Goal: Task Accomplishment & Management: Use online tool/utility

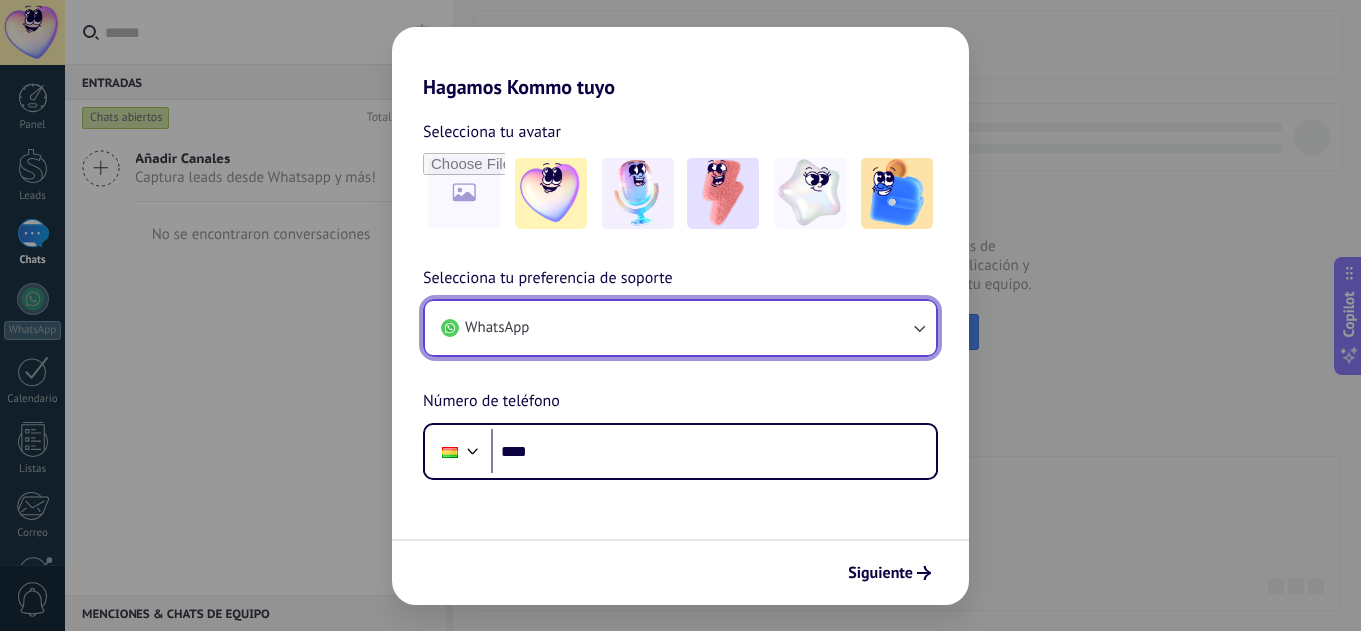
click at [897, 331] on button "WhatsApp" at bounding box center [681, 328] width 510 height 54
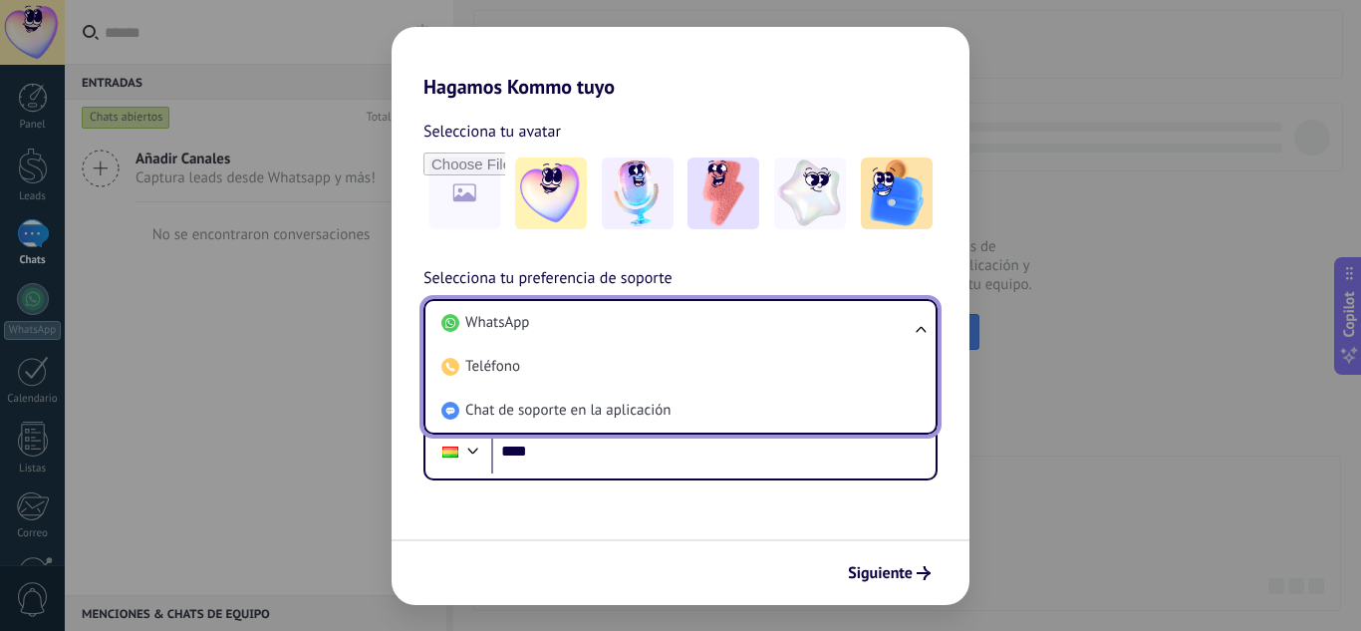
click at [897, 331] on li "WhatsApp" at bounding box center [677, 323] width 486 height 44
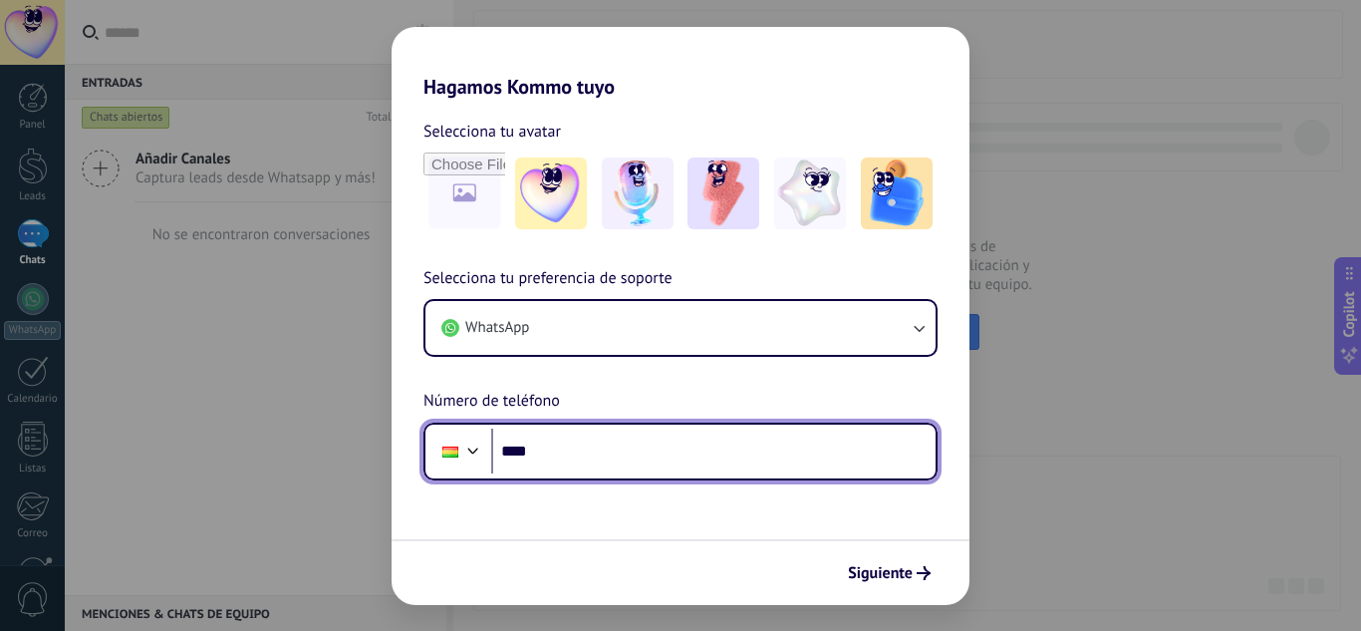
click at [679, 455] on input "****" at bounding box center [713, 452] width 444 height 46
type input "**********"
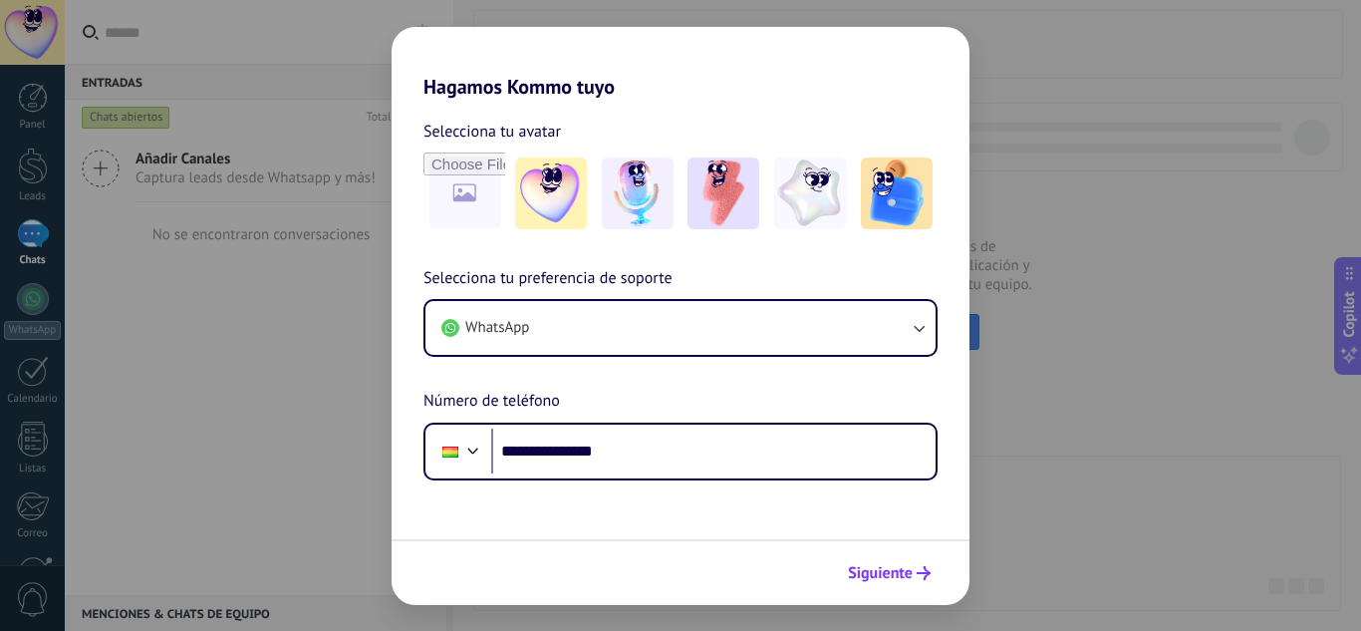
click at [866, 566] on span "Siguiente" at bounding box center [880, 573] width 65 height 14
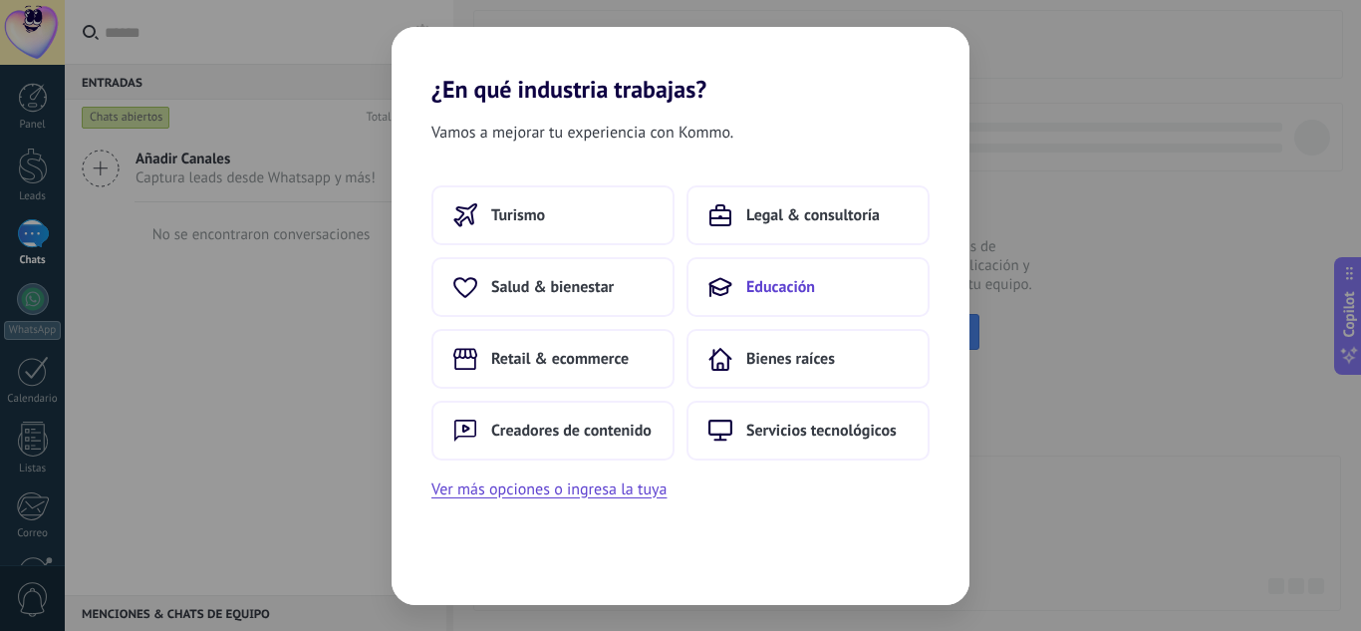
click at [707, 290] on button "Educación" at bounding box center [808, 287] width 243 height 60
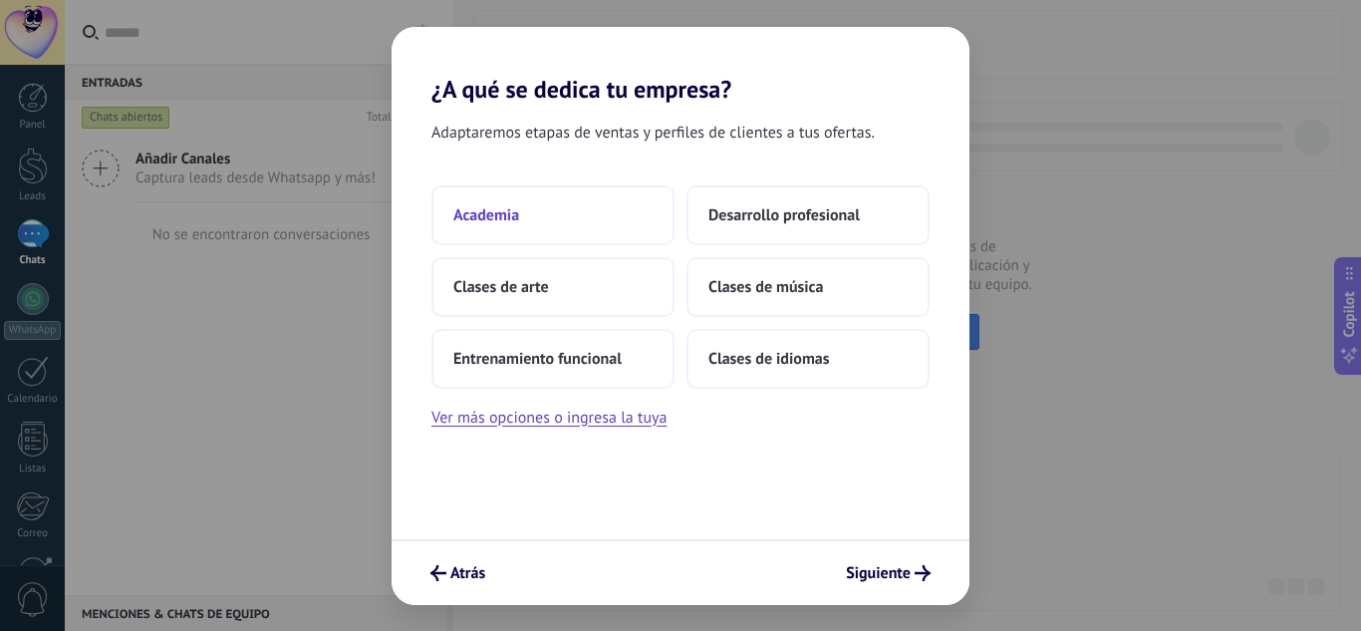
click at [574, 223] on button "Academia" at bounding box center [553, 215] width 243 height 60
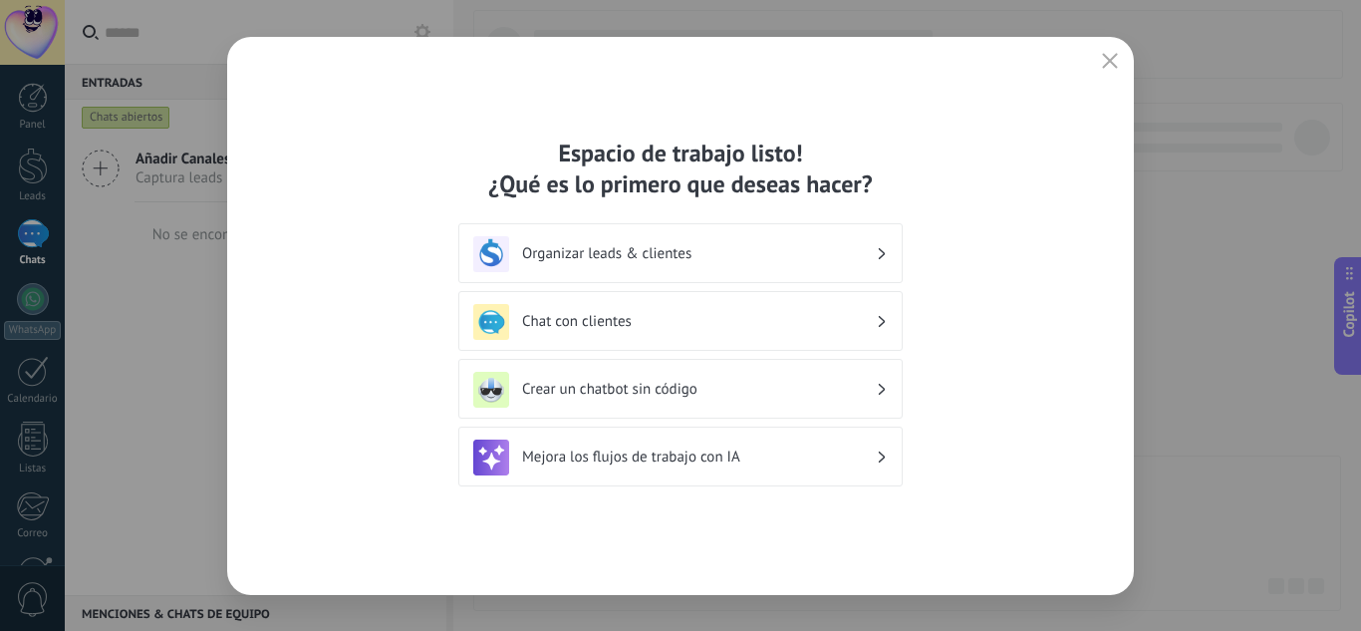
click at [670, 313] on h3 "Chat con clientes" at bounding box center [699, 321] width 354 height 19
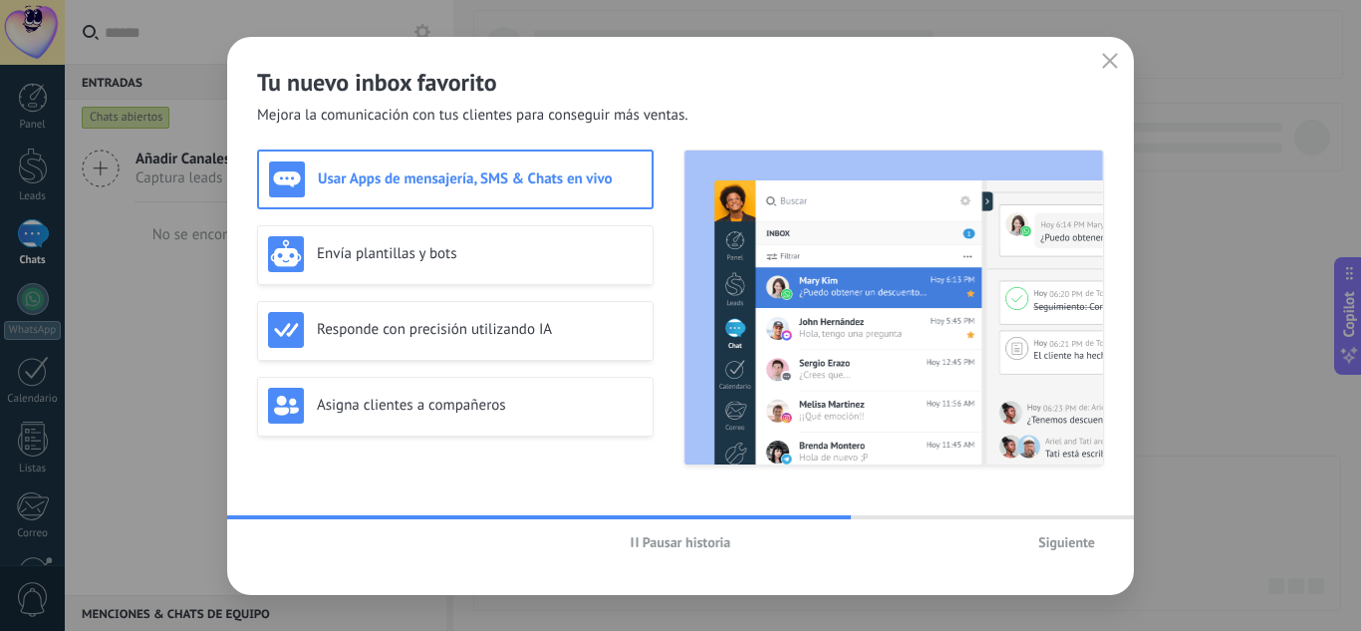
click at [631, 541] on icon "button" at bounding box center [635, 542] width 8 height 10
click at [381, 260] on h3 "Envía plantillas y bots" at bounding box center [480, 253] width 326 height 19
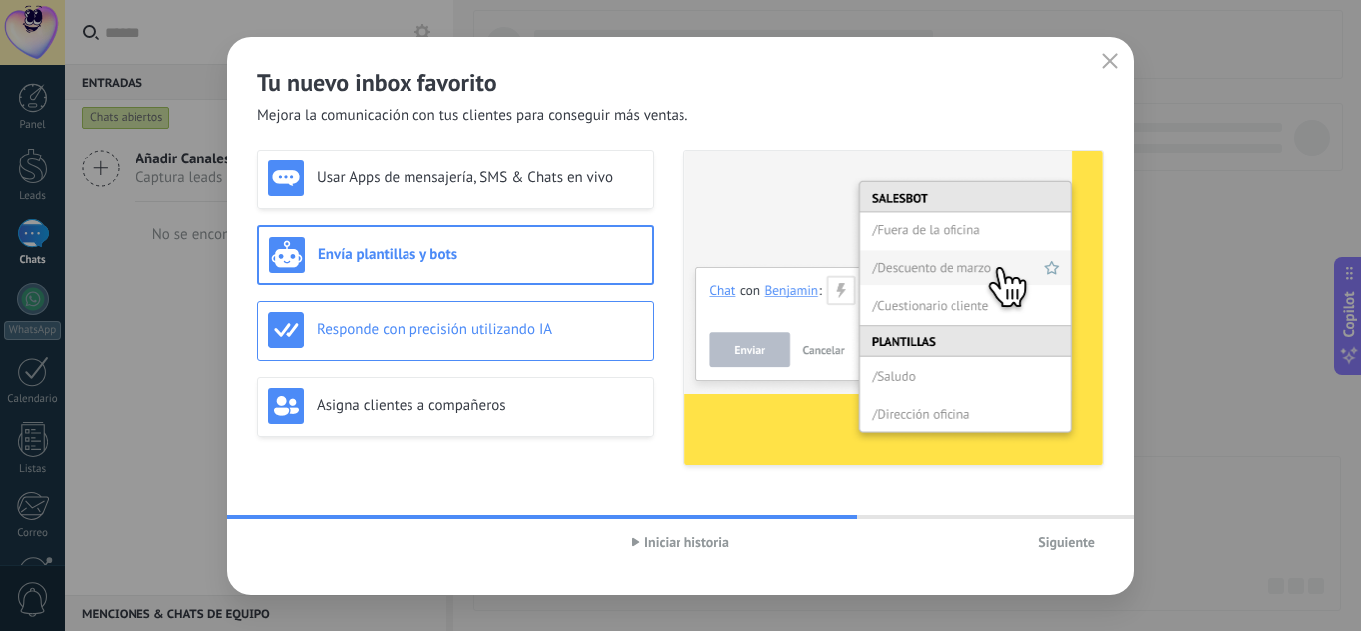
click at [402, 323] on h3 "Responde con precisión utilizando IA" at bounding box center [480, 329] width 326 height 19
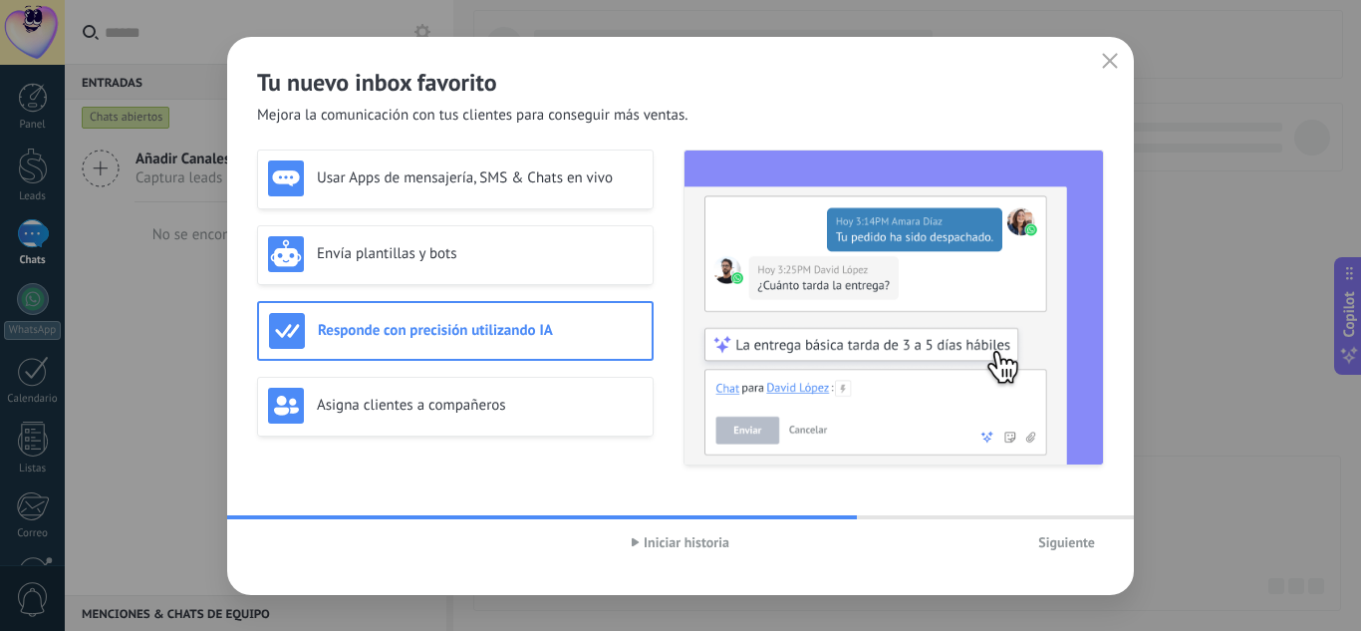
click at [402, 323] on h3 "Responde con precisión utilizando IA" at bounding box center [480, 330] width 324 height 19
click at [434, 231] on div "Envía plantillas y bots" at bounding box center [455, 255] width 397 height 60
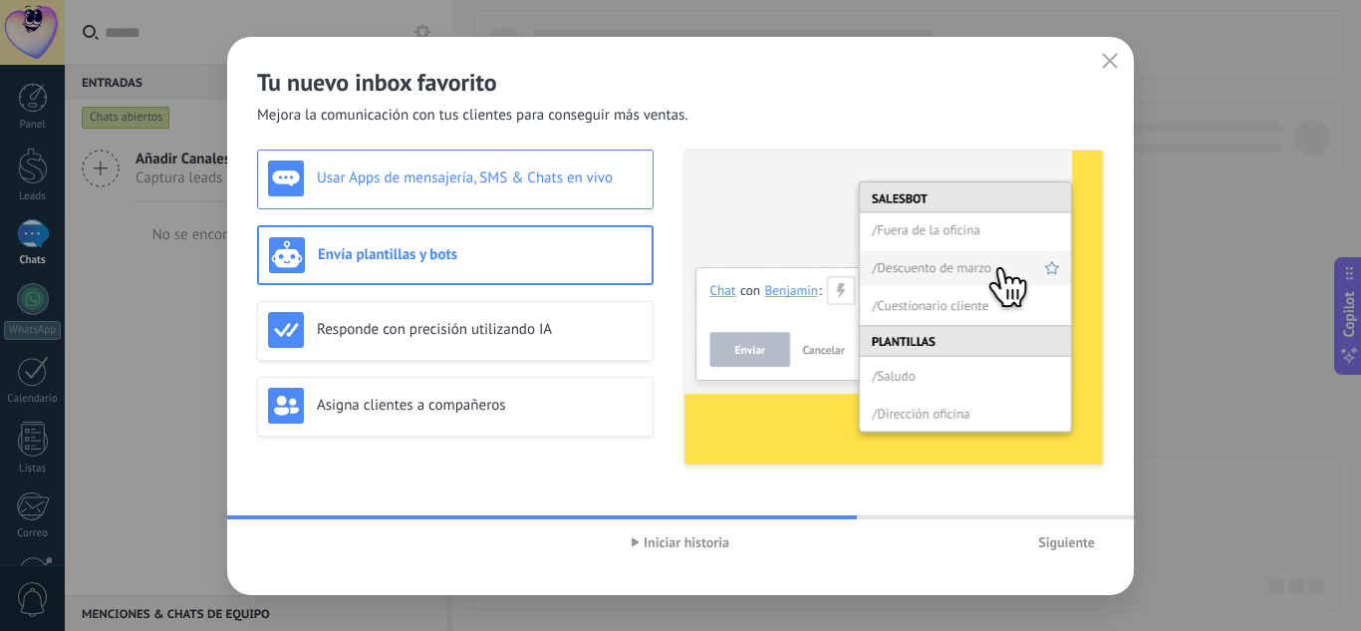
click at [421, 189] on div "Usar Apps de mensajería, SMS & Chats en vivo" at bounding box center [455, 178] width 375 height 36
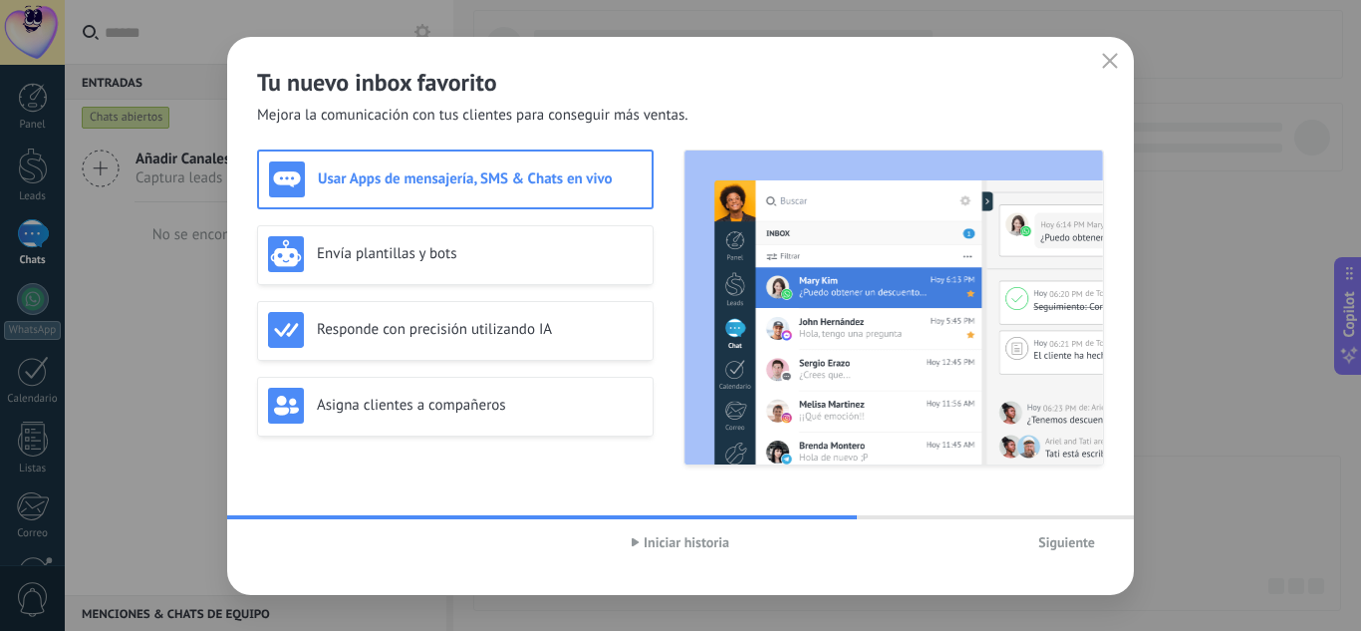
click at [1040, 549] on span "Siguiente" at bounding box center [1066, 542] width 57 height 14
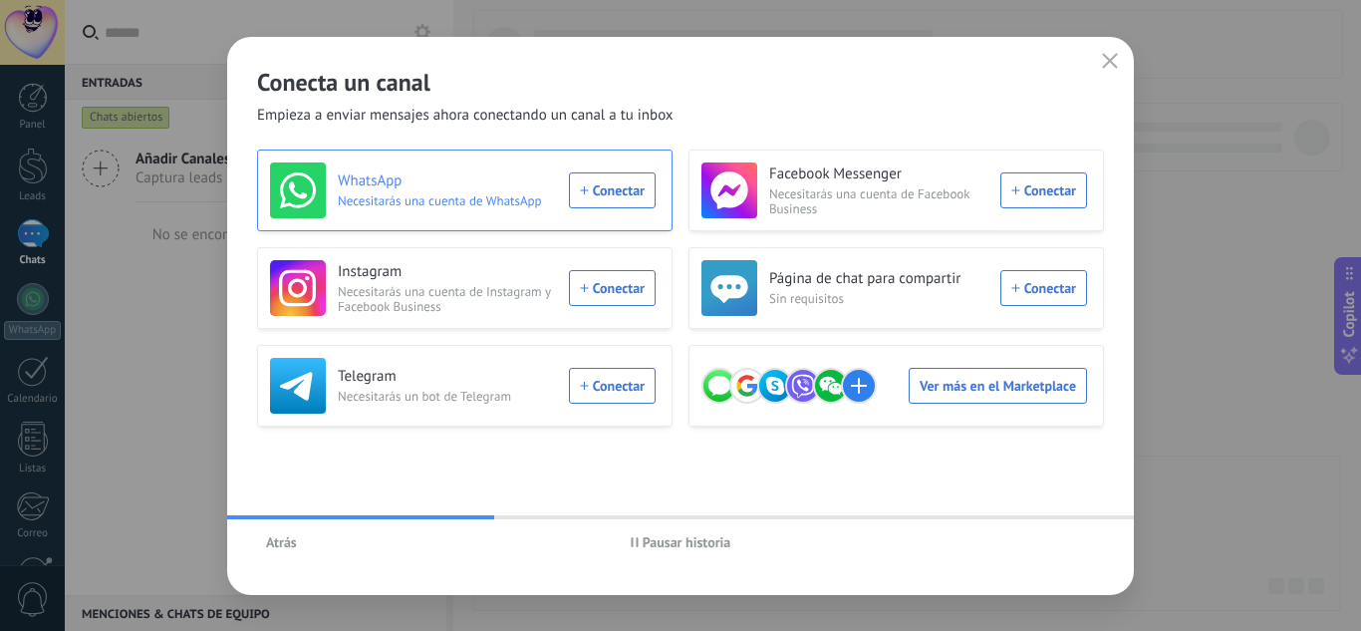
click at [616, 190] on div "WhatsApp Necesitarás una cuenta de WhatsApp Conectar" at bounding box center [463, 190] width 386 height 56
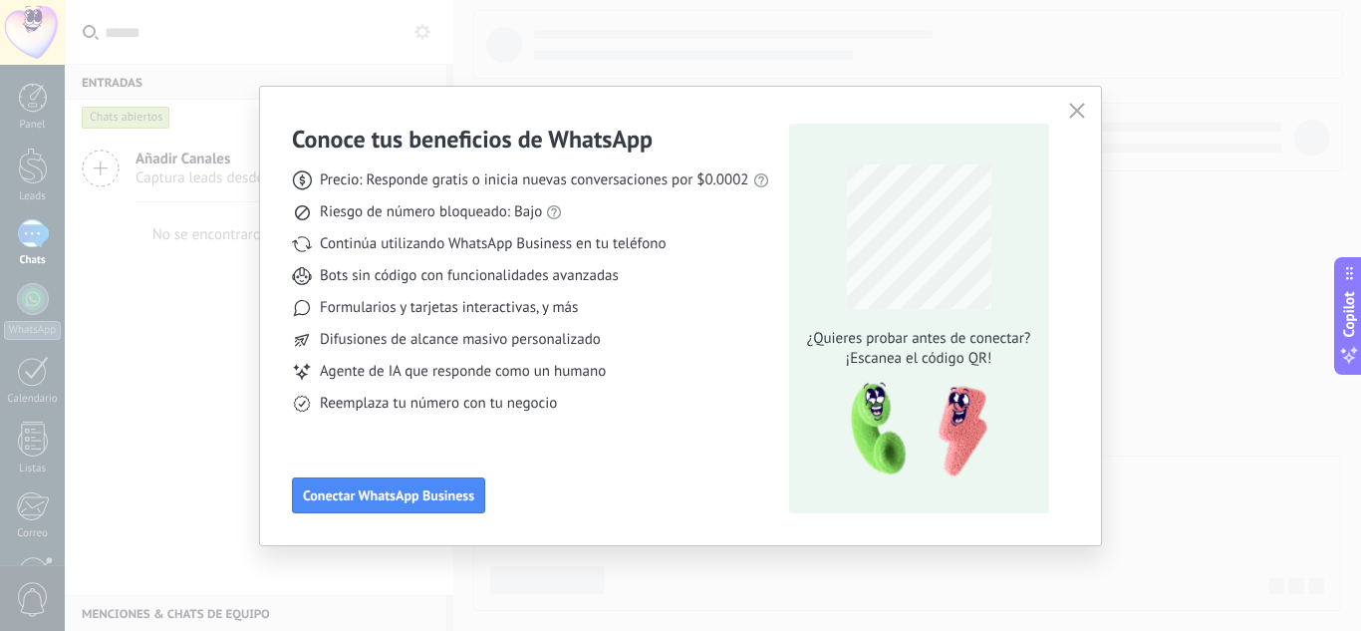
click at [905, 435] on img at bounding box center [912, 430] width 157 height 107
click at [917, 358] on span "¡Escanea el código QR!" at bounding box center [918, 359] width 235 height 20
click at [544, 371] on span "Agente de IA que responde como un humano" at bounding box center [463, 372] width 286 height 20
drag, startPoint x: 467, startPoint y: 488, endPoint x: 442, endPoint y: 495, distance: 25.9
click at [442, 495] on span "Conectar WhatsApp Business" at bounding box center [388, 495] width 171 height 14
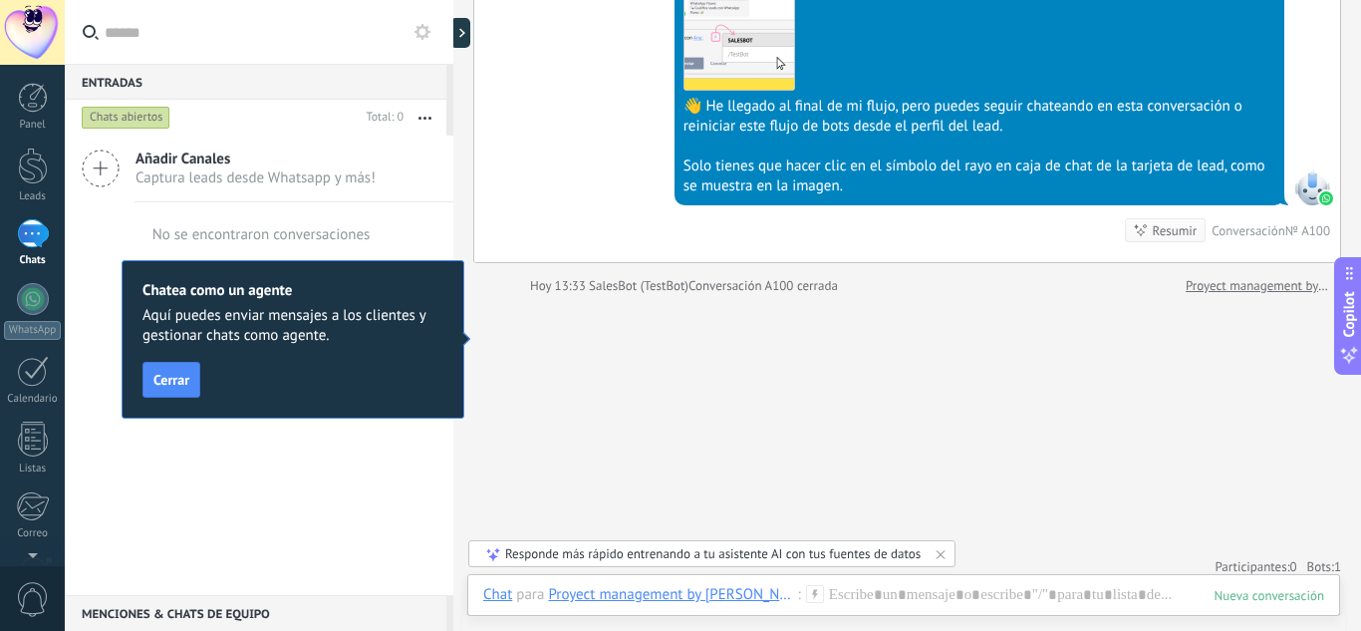
scroll to position [2377, 0]
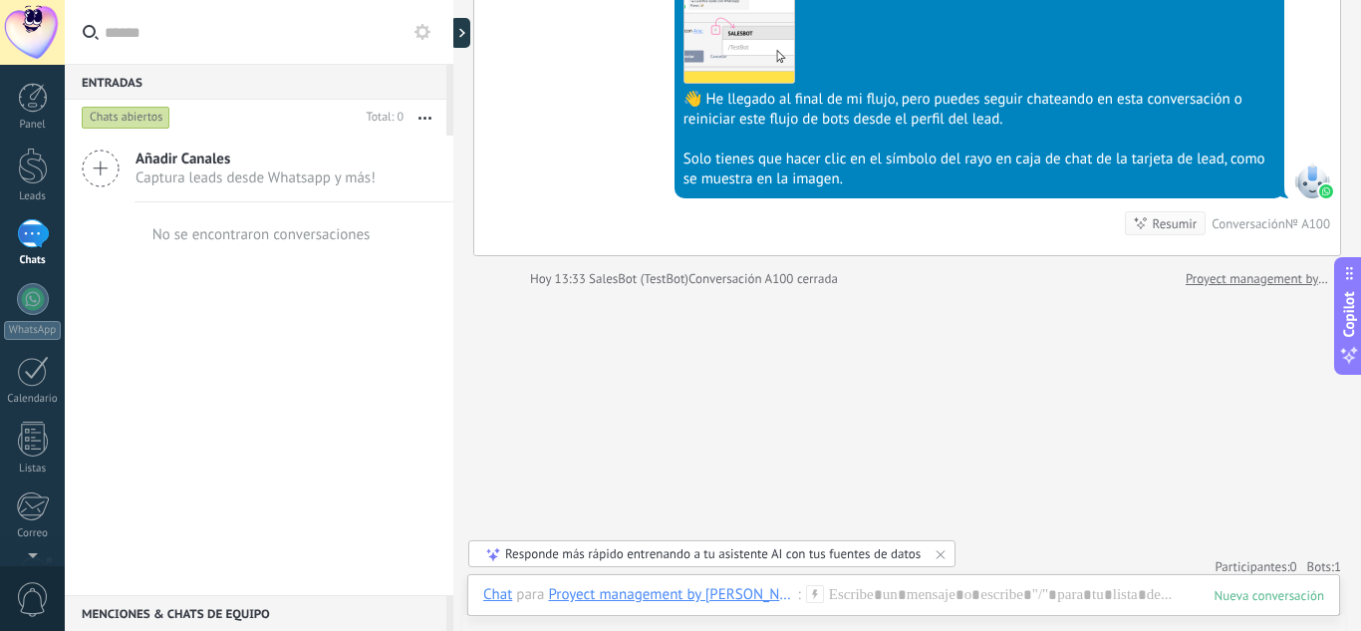
click at [39, 46] on div at bounding box center [32, 32] width 65 height 65
